Goal: Go to known website: Go to known website

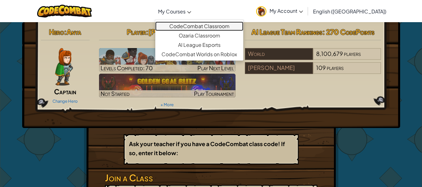
click at [211, 28] on link "CodeCombat Classroom" at bounding box center [199, 26] width 88 height 9
click at [209, 24] on link "CodeCombat Classroom" at bounding box center [199, 26] width 88 height 9
click at [223, 27] on link "CodeCombat Classroom" at bounding box center [199, 26] width 88 height 9
click at [220, 25] on link "CodeCombat Classroom" at bounding box center [199, 26] width 88 height 9
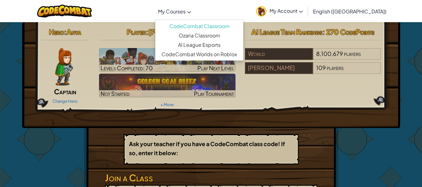
click at [204, 21] on ul "CodeCombat Classroom Ozaria Classroom AI League Esports CodeCombat Worlds on Ro…" at bounding box center [199, 40] width 89 height 41
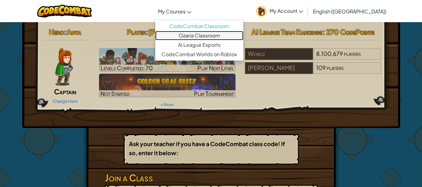
click at [221, 34] on link "Ozaria Classroom" at bounding box center [199, 35] width 88 height 9
